Goal: Task Accomplishment & Management: Manage account settings

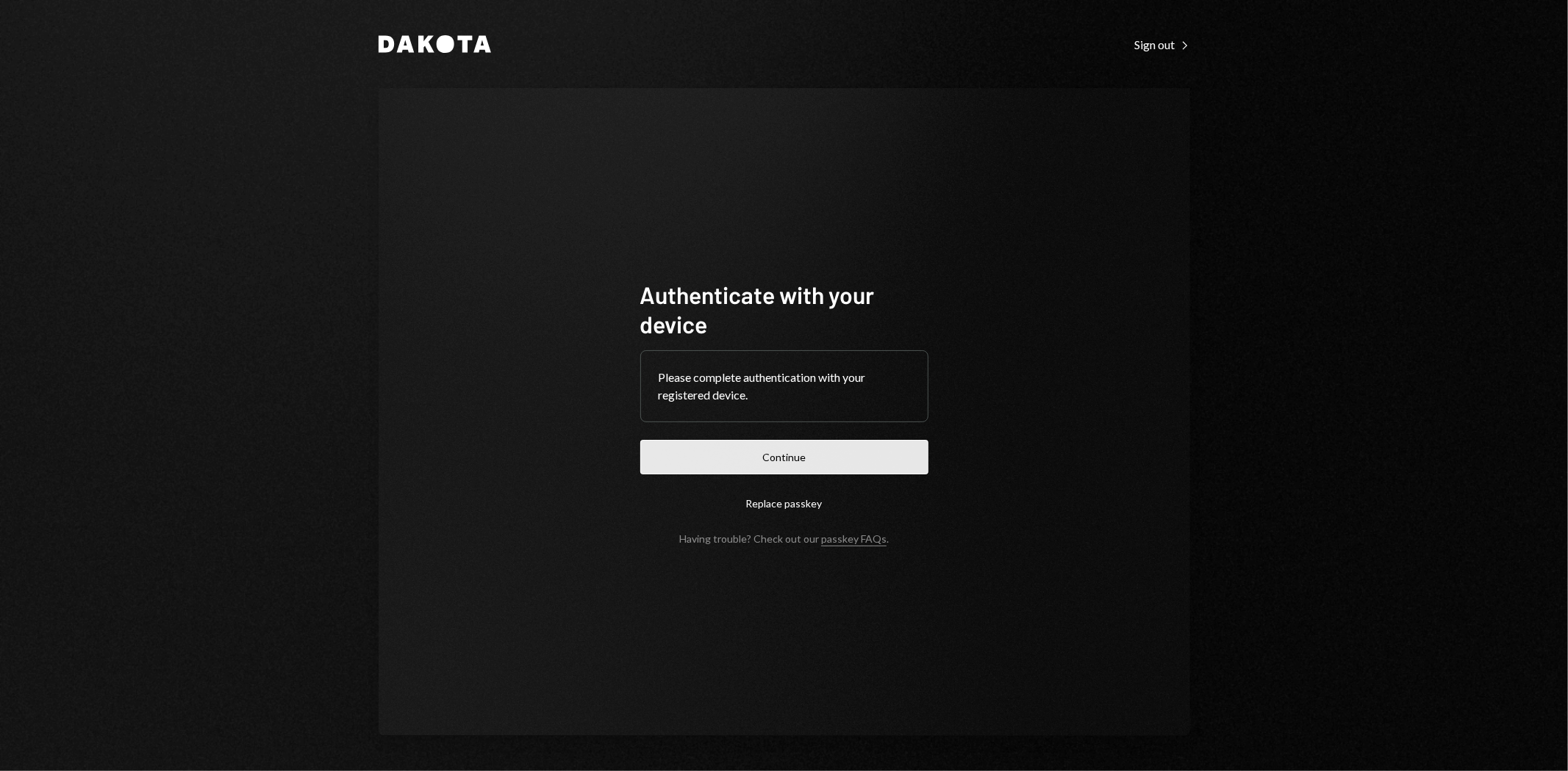
click at [762, 447] on button "Continue" at bounding box center [784, 457] width 288 height 34
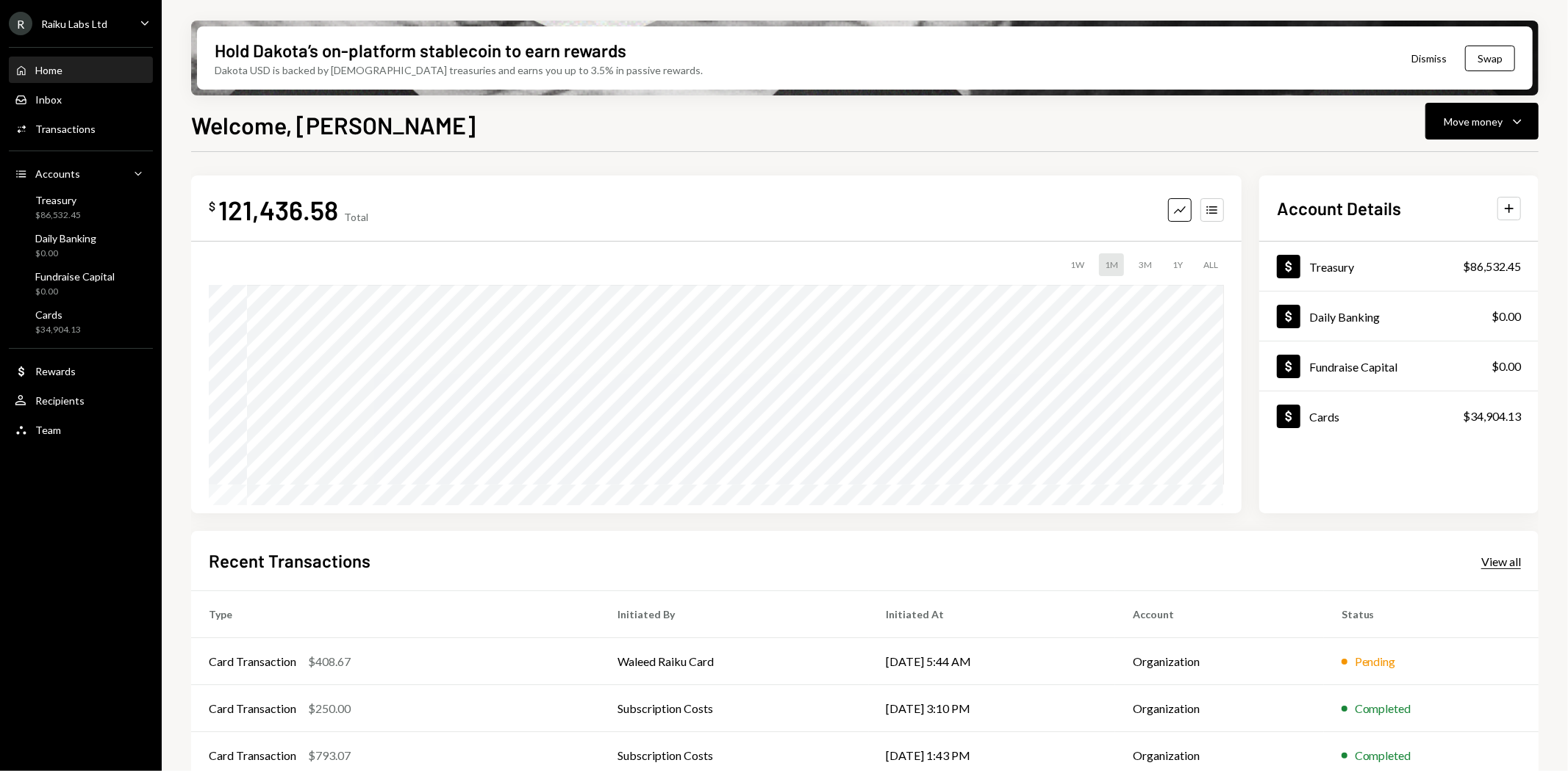
click at [1509, 559] on div "View all" at bounding box center [1501, 562] width 40 height 14
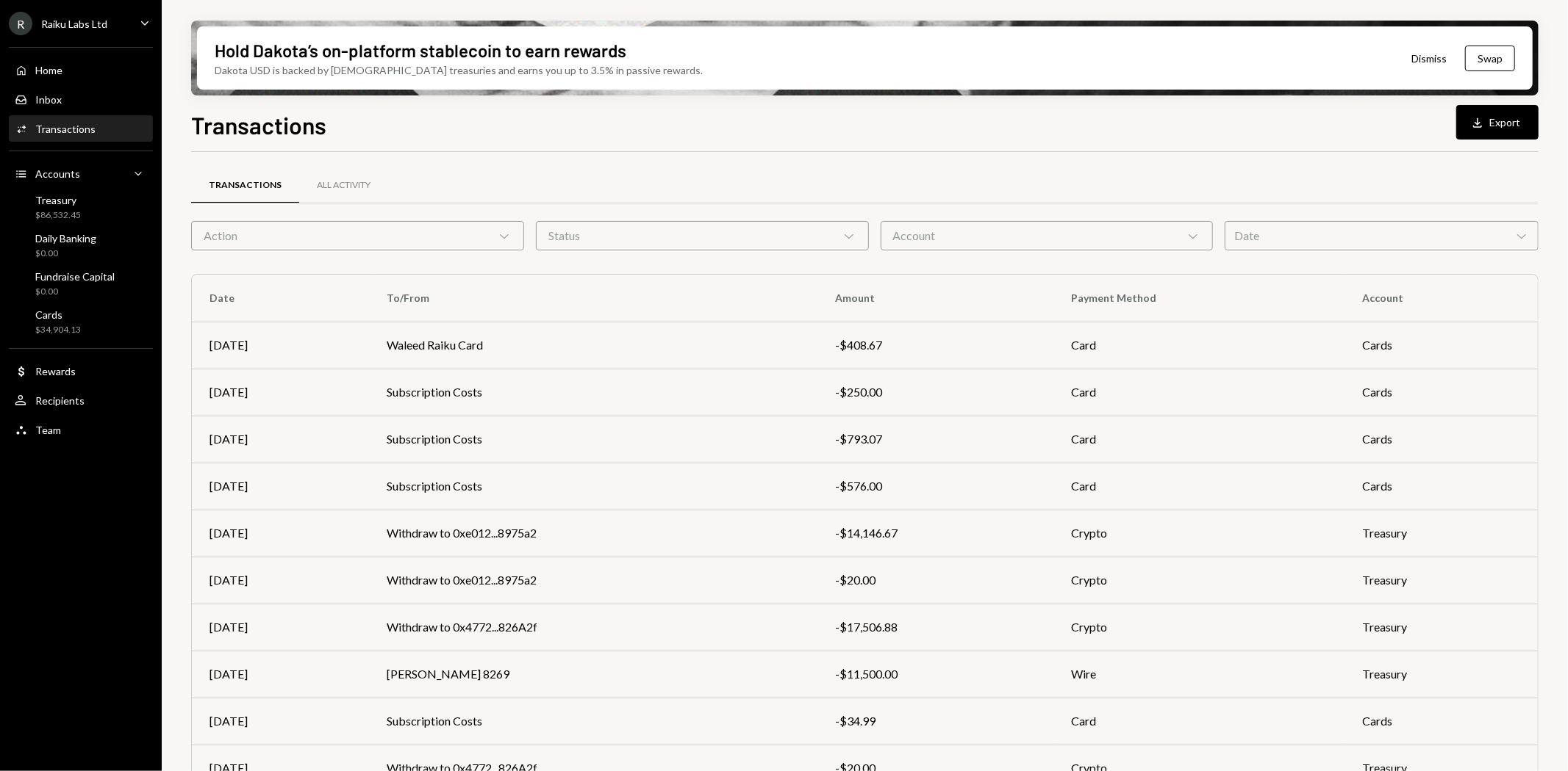
click at [1510, 120] on button "Download Export" at bounding box center [1497, 122] width 82 height 34
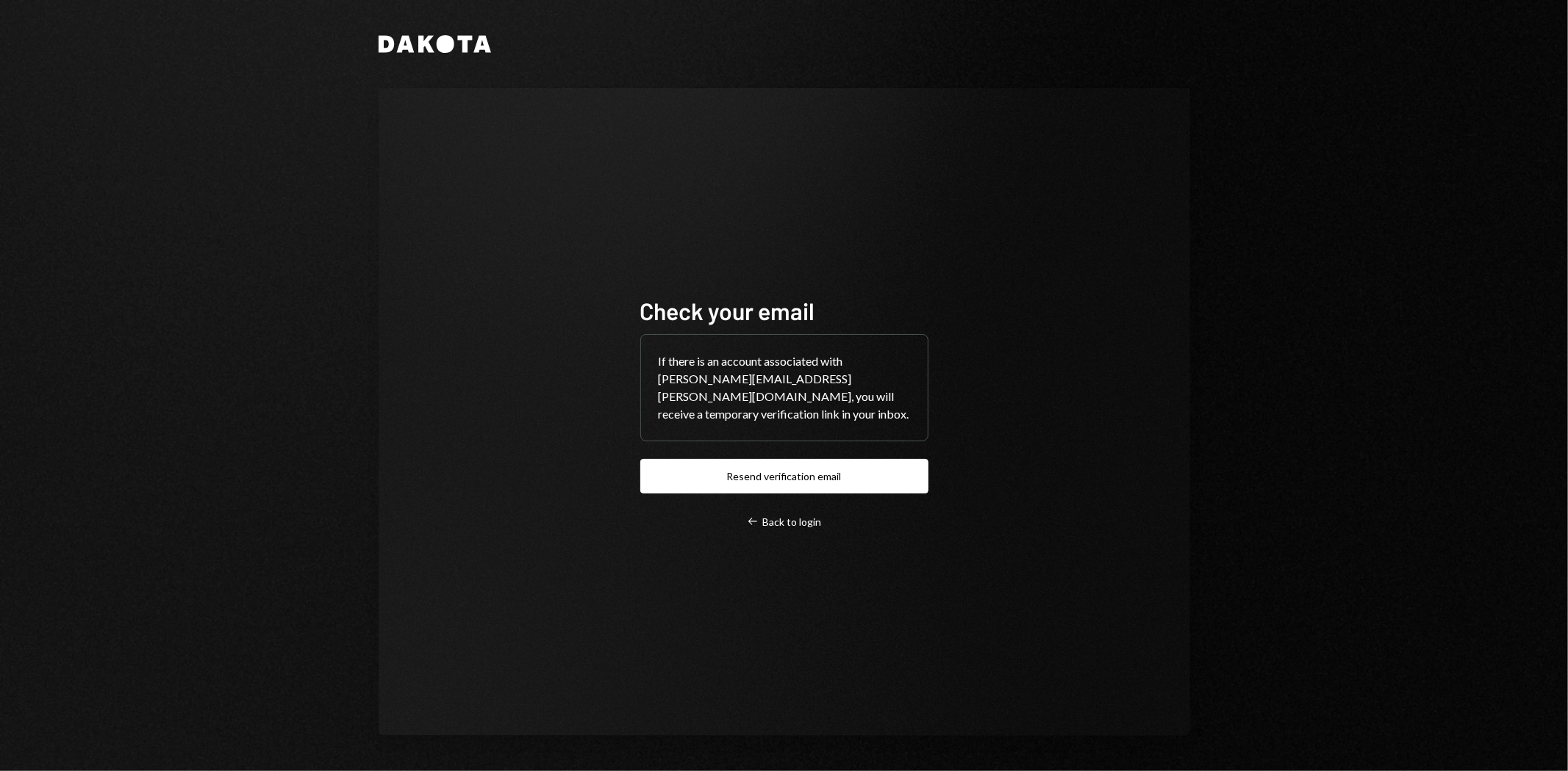
click at [814, 475] on button "Resend verification email" at bounding box center [784, 477] width 288 height 34
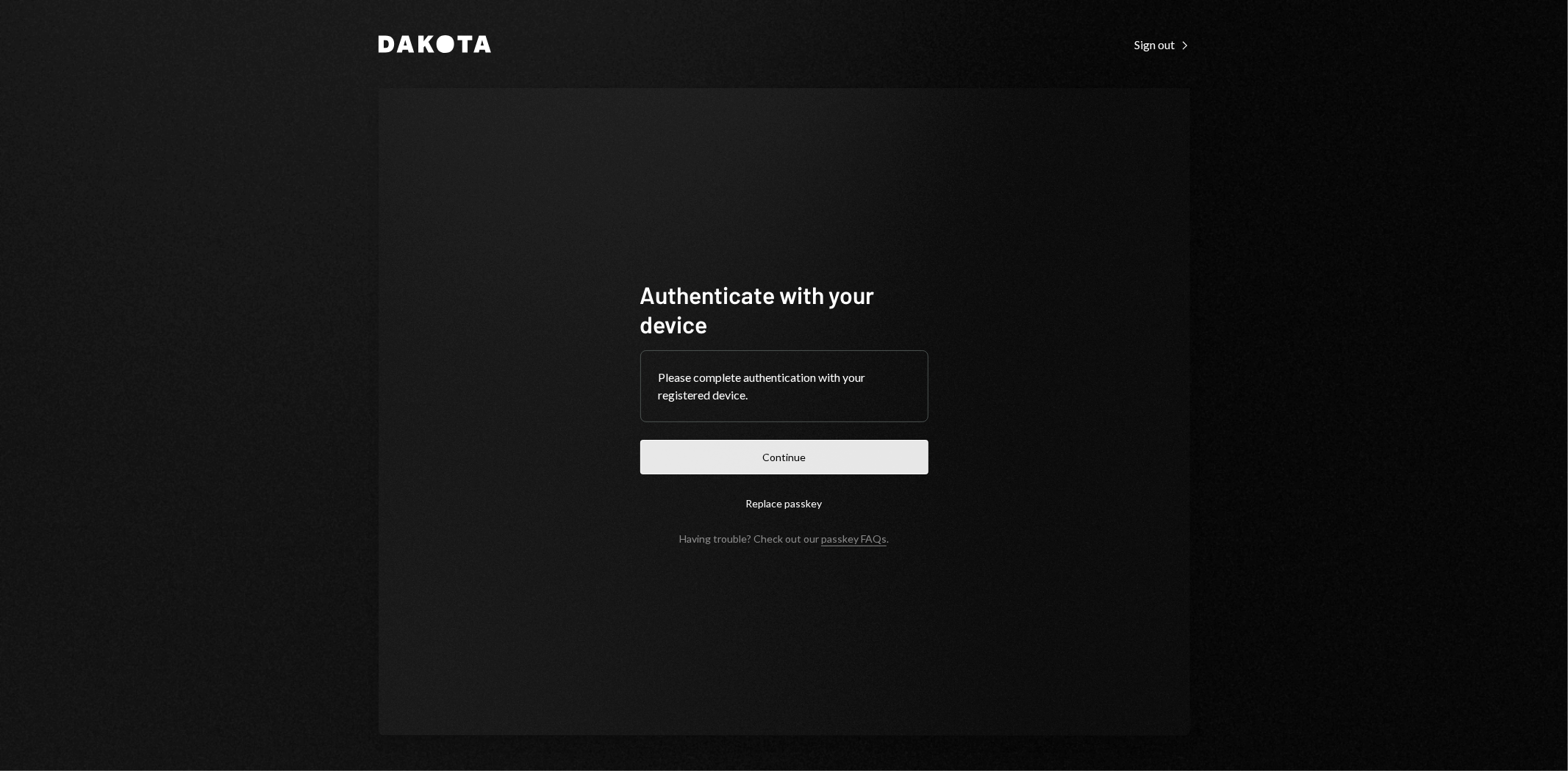
click at [811, 448] on button "Continue" at bounding box center [784, 457] width 288 height 34
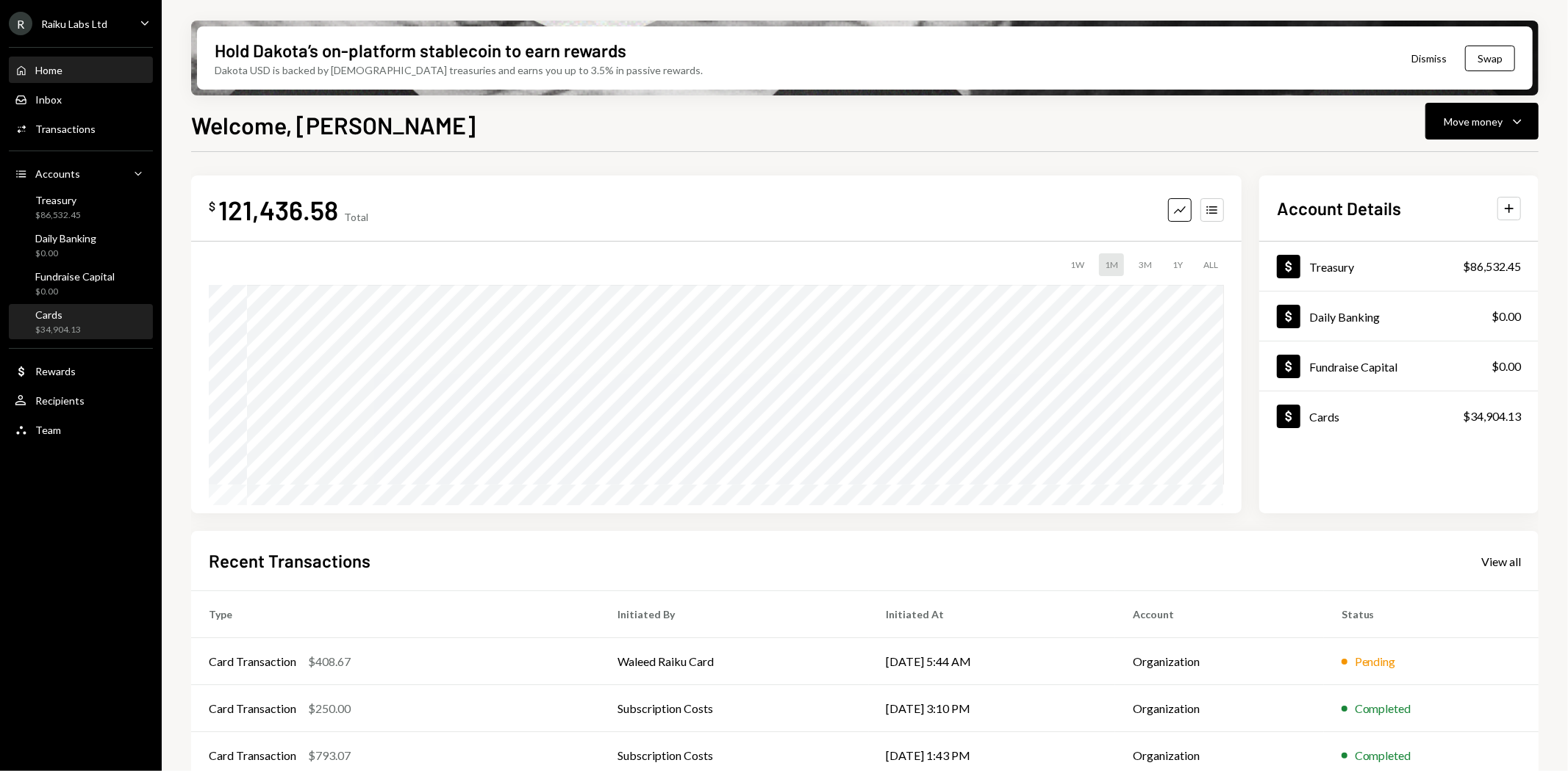
click at [76, 312] on div "Cards" at bounding box center [58, 315] width 45 height 13
